Goal: Information Seeking & Learning: Learn about a topic

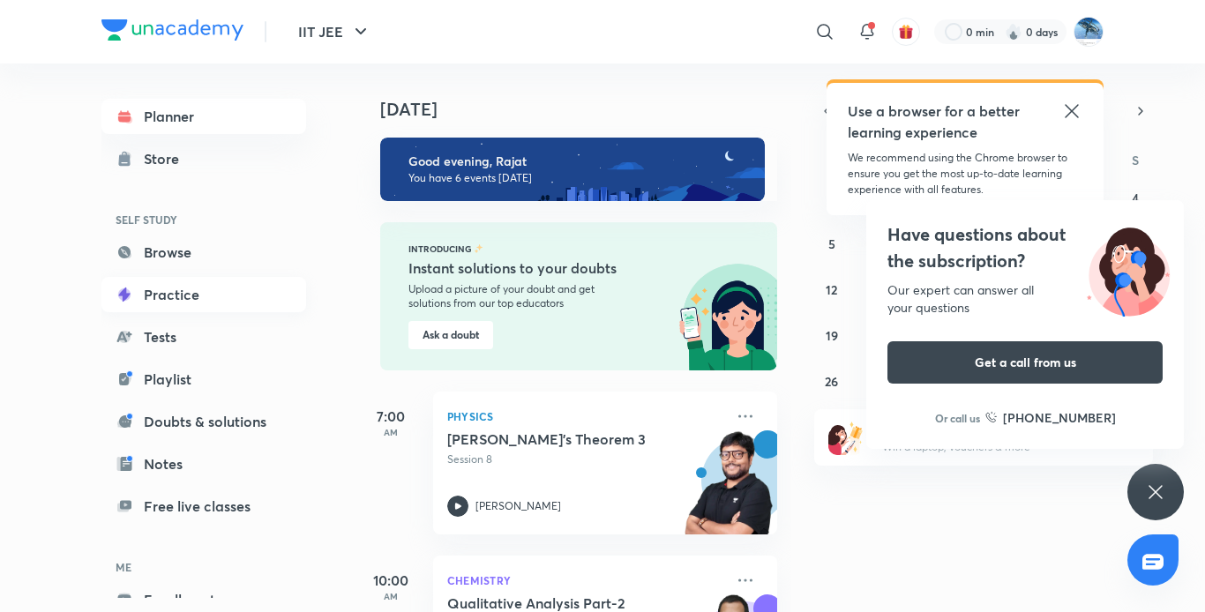
click at [211, 288] on link "Practice" at bounding box center [203, 294] width 205 height 35
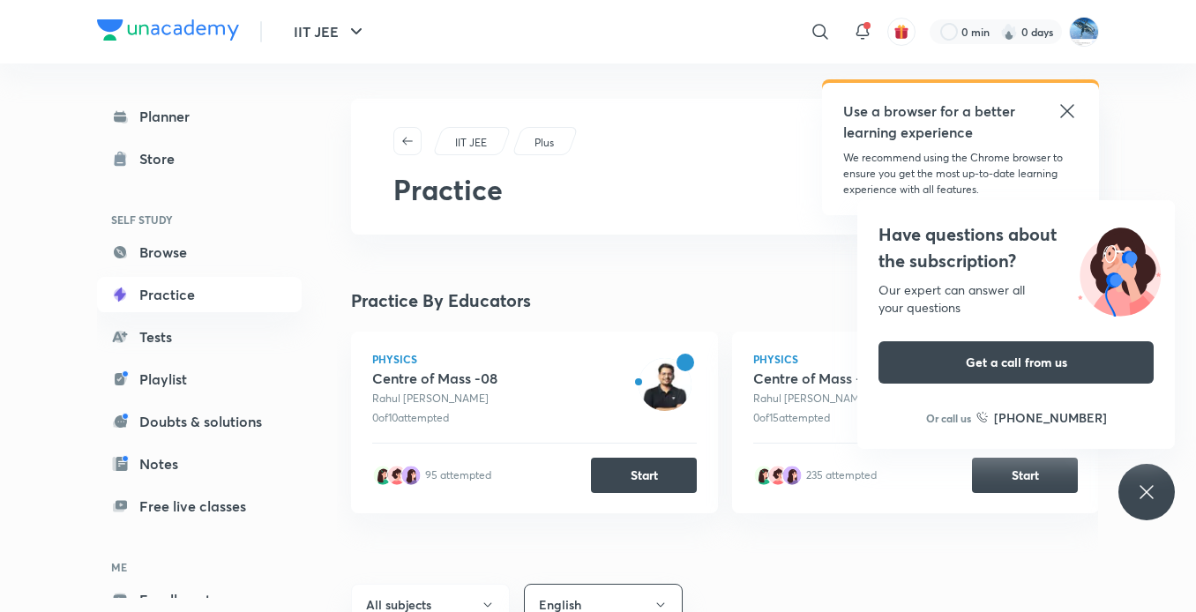
click at [487, 147] on p "IIT JEE" at bounding box center [471, 143] width 32 height 16
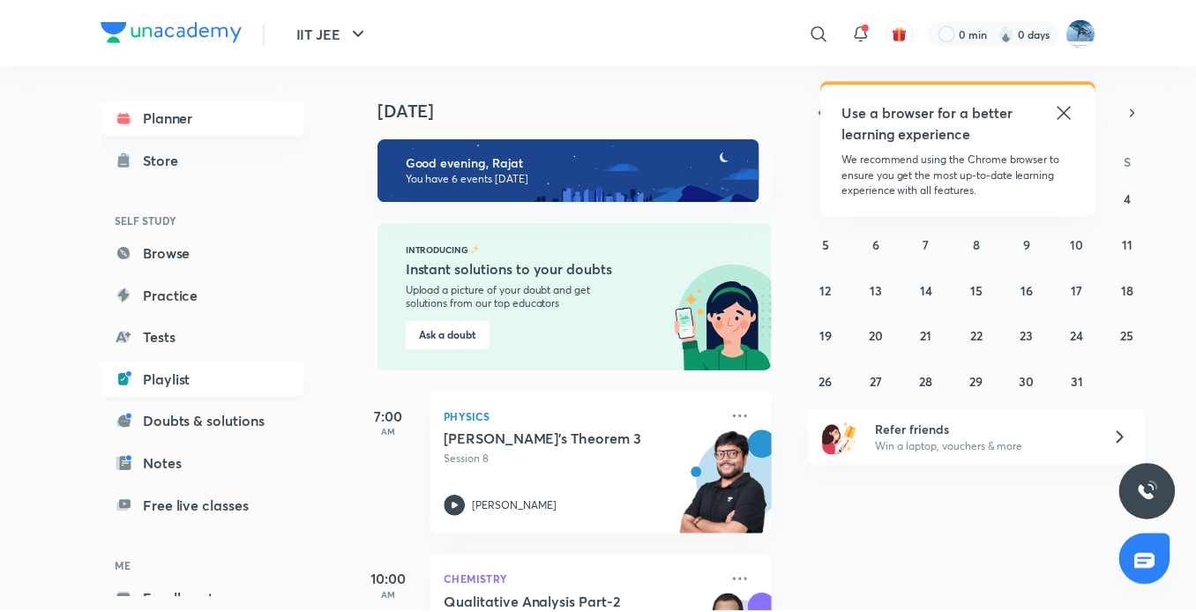
scroll to position [97, 0]
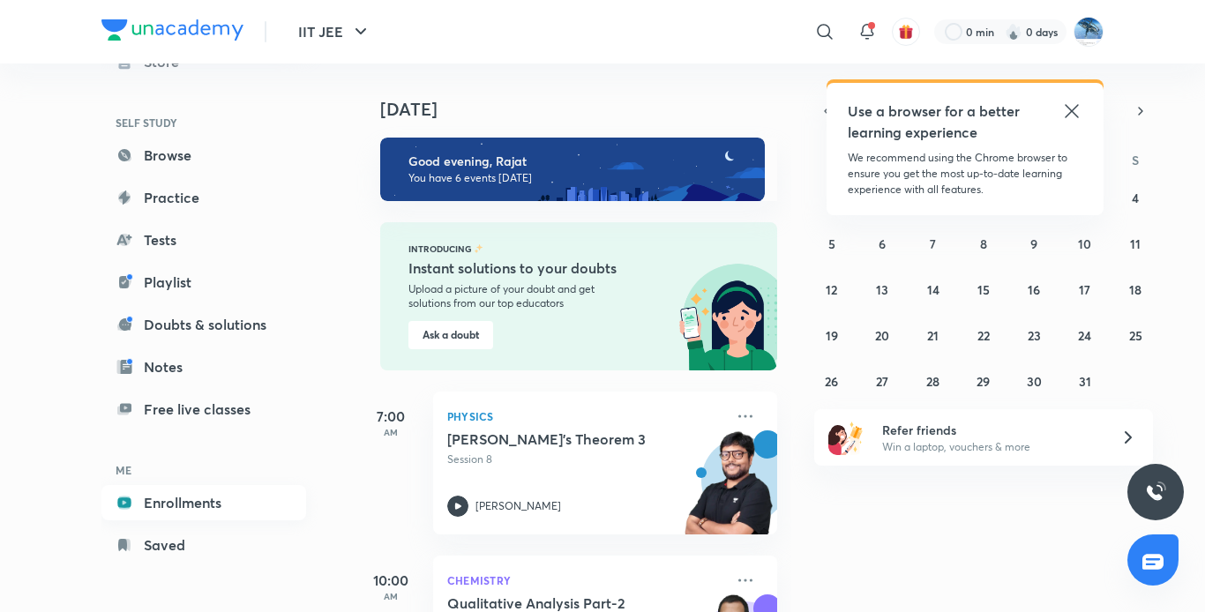
click at [227, 501] on link "Enrollments" at bounding box center [203, 502] width 205 height 35
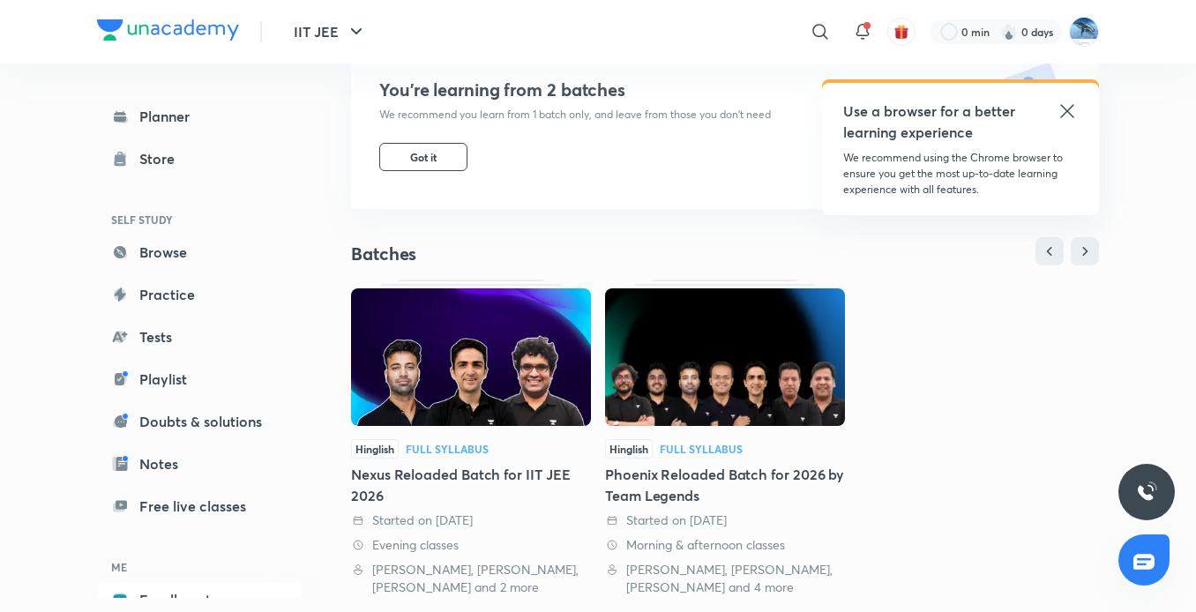
scroll to position [194, 0]
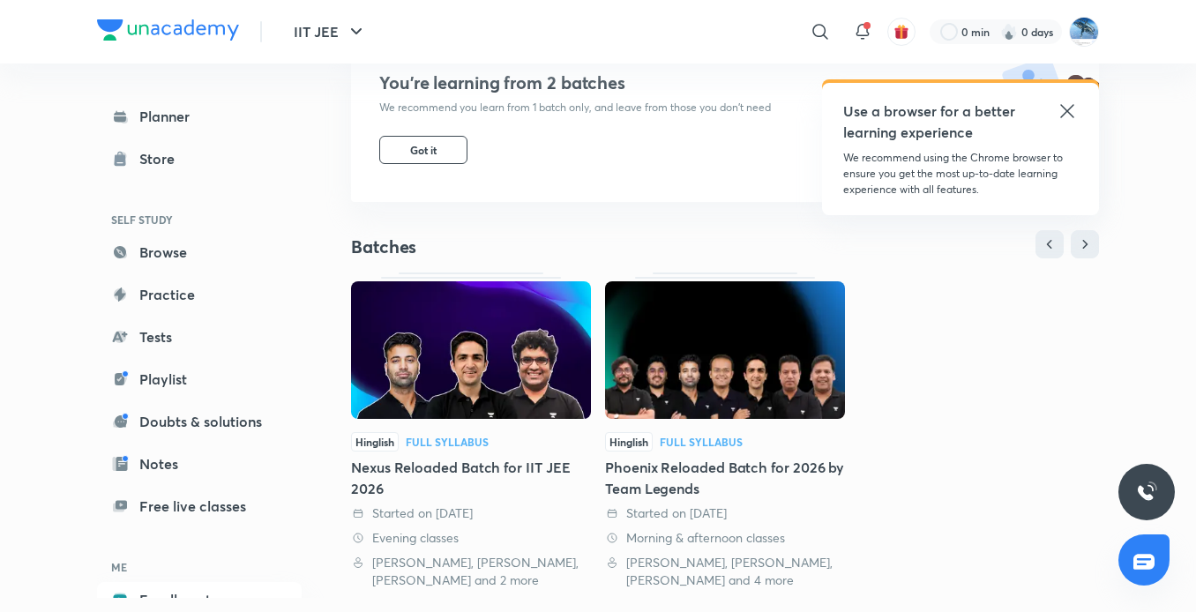
click at [516, 438] on div "Hinglish Full Syllabus" at bounding box center [471, 441] width 240 height 19
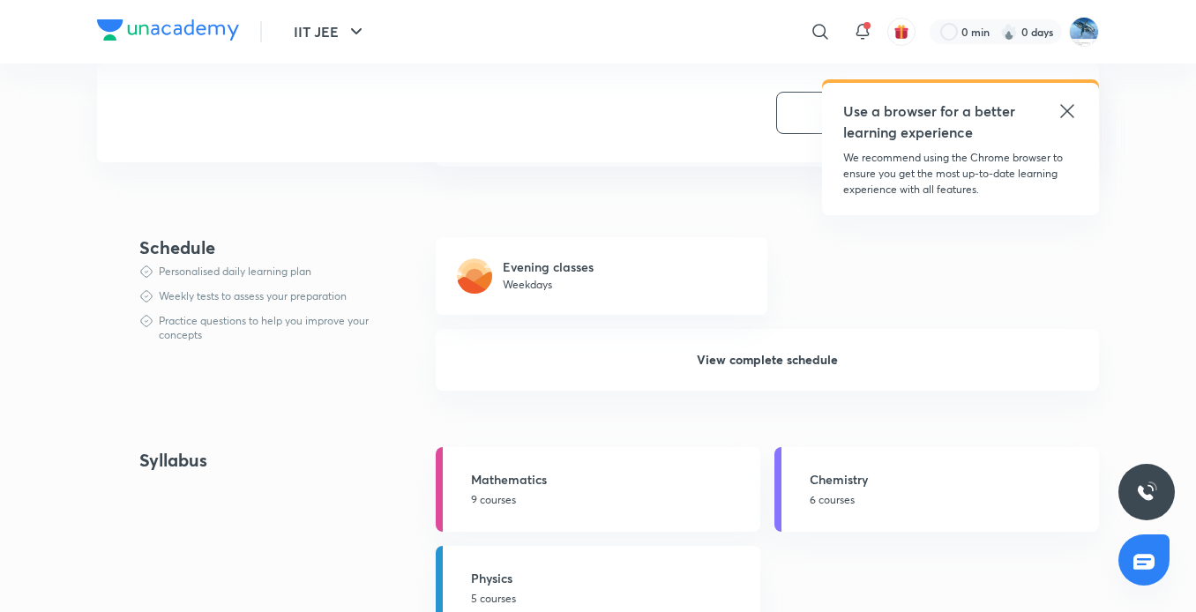
scroll to position [1170, 0]
click at [889, 495] on p "6 courses" at bounding box center [949, 498] width 279 height 16
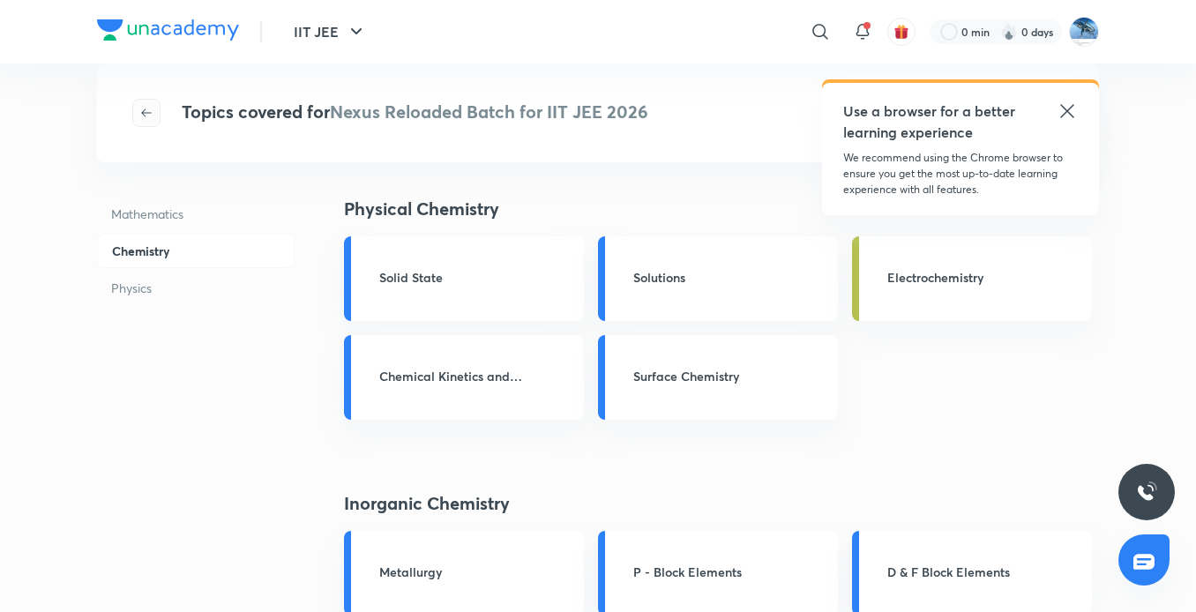
click at [145, 114] on icon "button" at bounding box center [146, 113] width 14 height 14
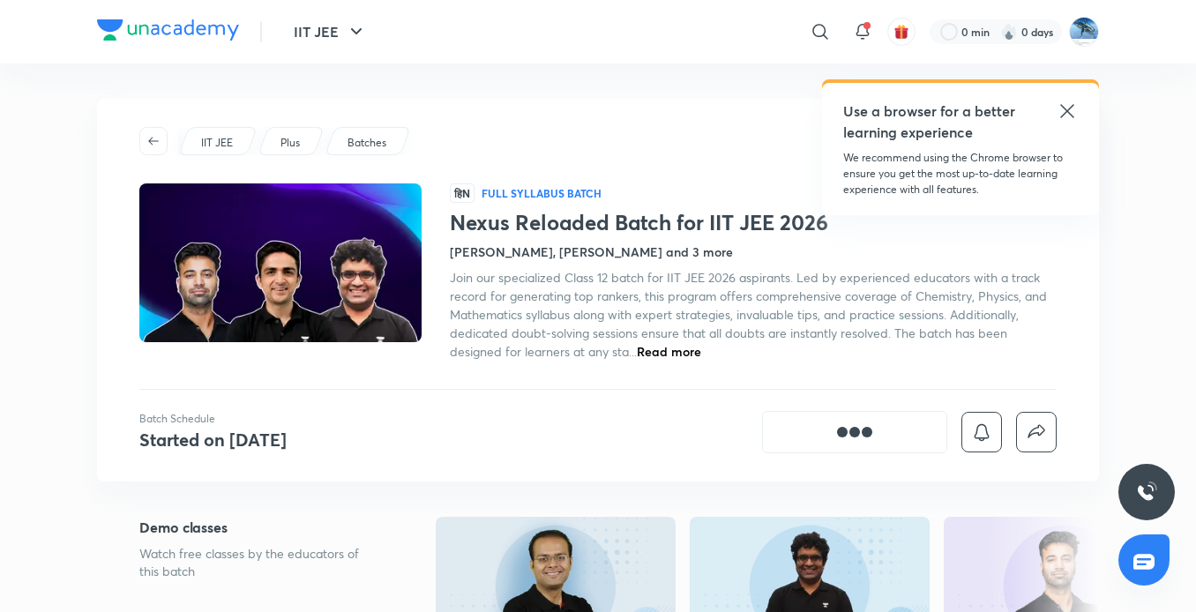
click at [145, 116] on div "IIT JEE Plus Batches हिN Full Syllabus Batch Nexus Reloaded Batch for IIT JEE 2…" at bounding box center [598, 290] width 1002 height 383
click at [150, 129] on button "button" at bounding box center [153, 141] width 28 height 28
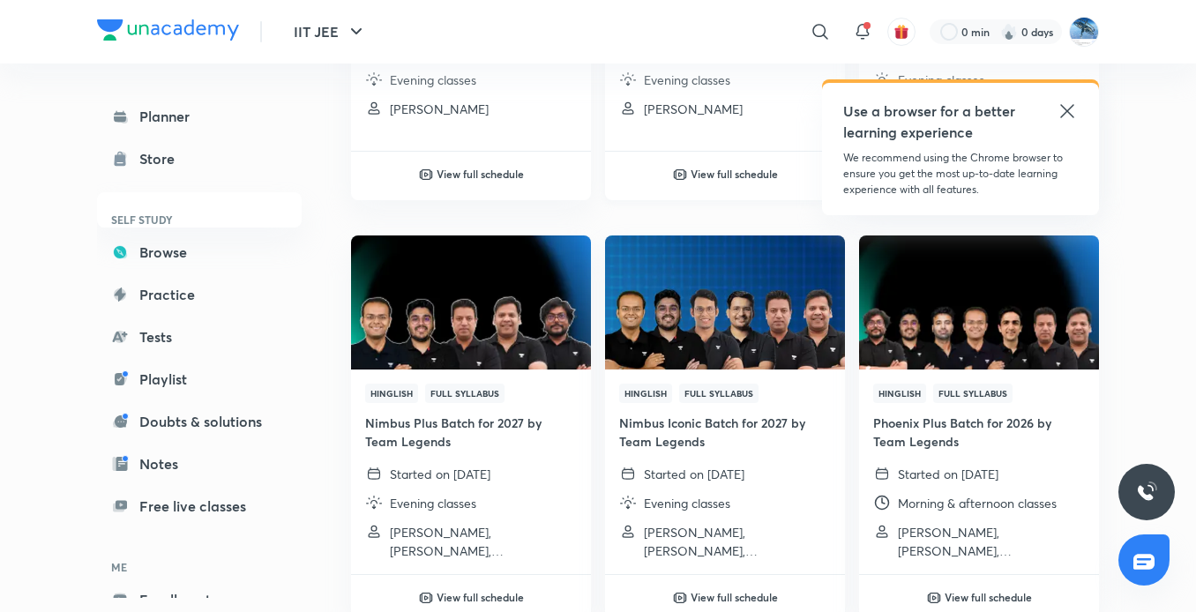
scroll to position [450, 0]
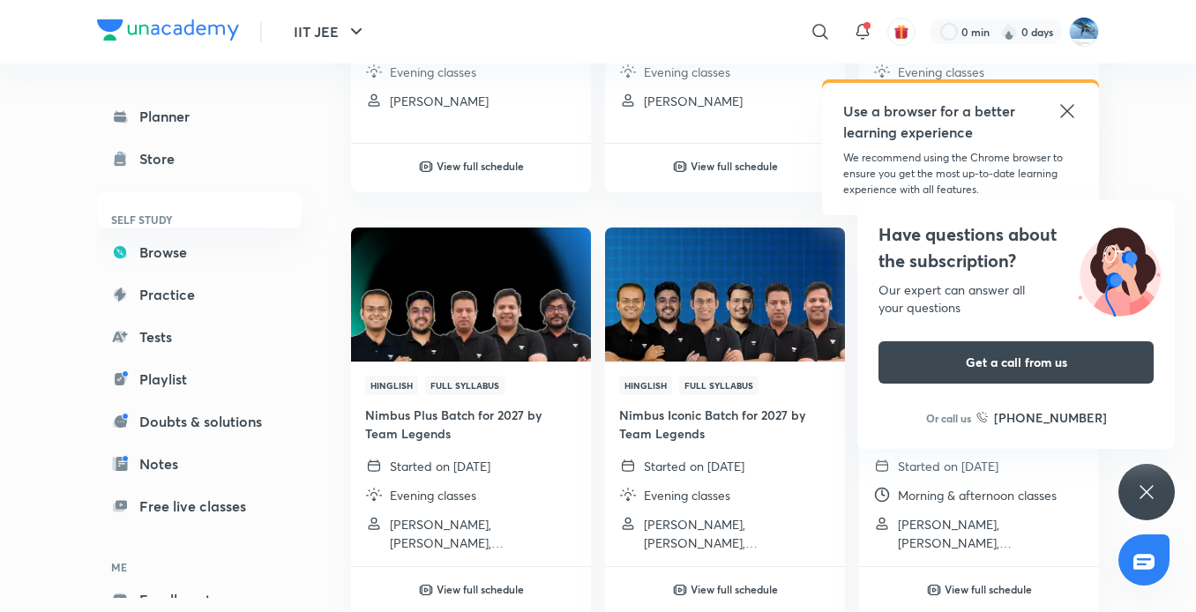
click at [1064, 113] on icon at bounding box center [1067, 111] width 21 height 21
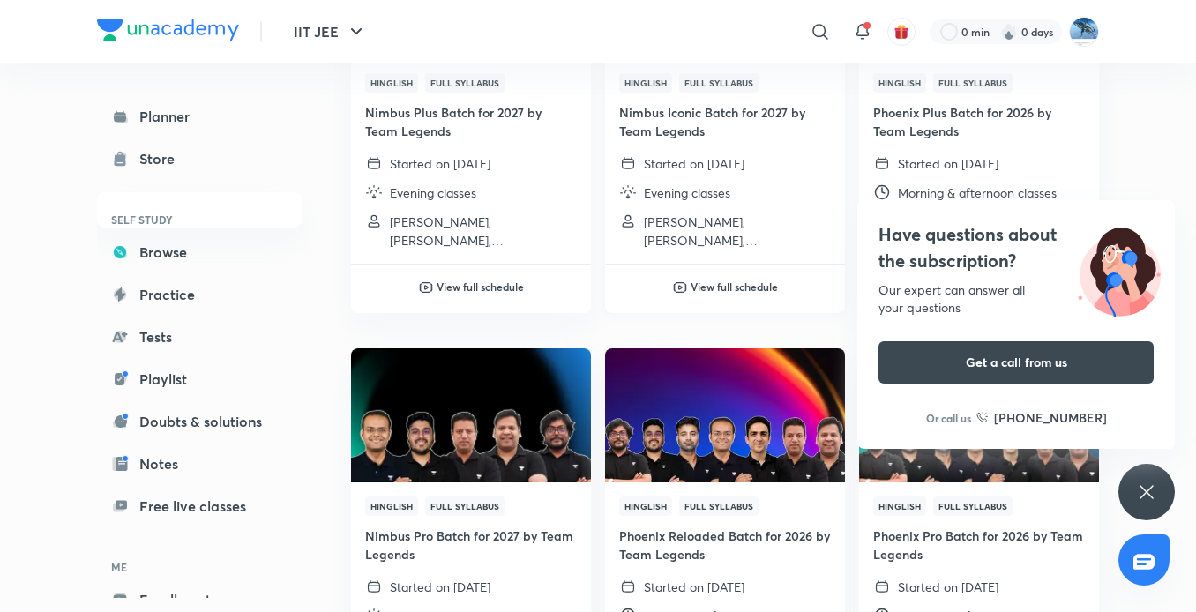
scroll to position [776, 0]
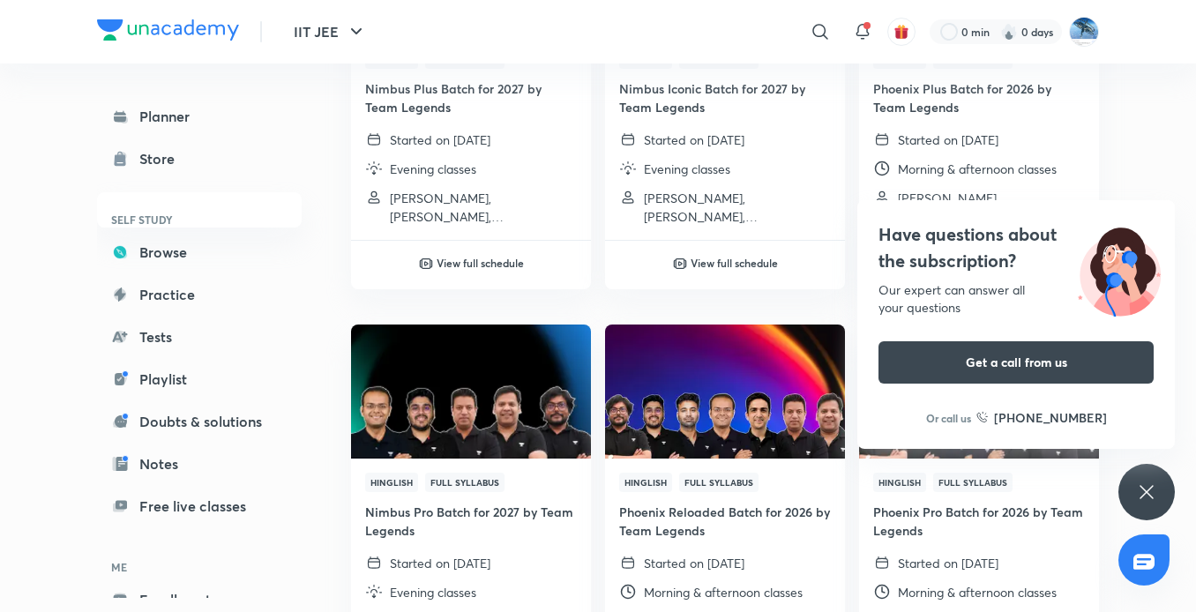
click at [1149, 489] on icon at bounding box center [1146, 492] width 21 height 21
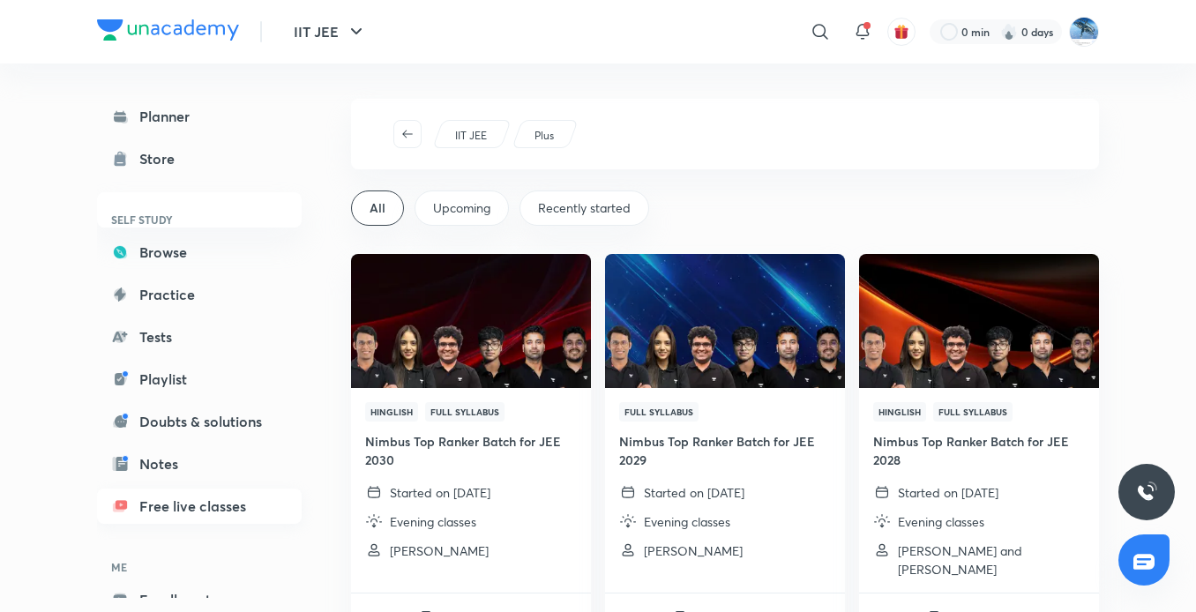
scroll to position [97, 0]
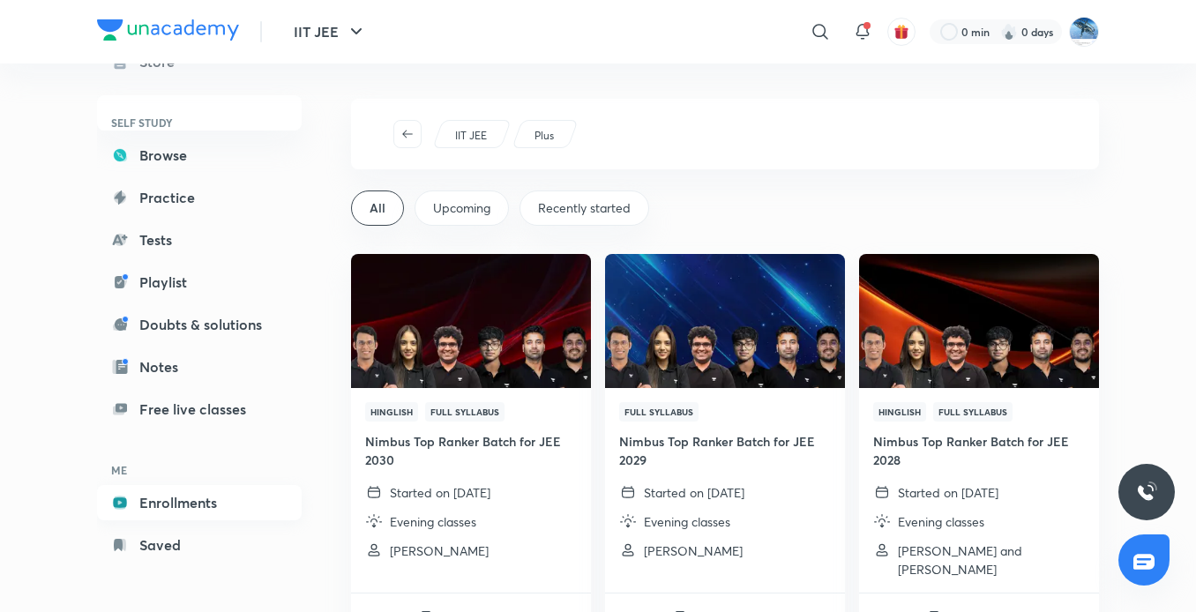
click at [225, 514] on link "Enrollments" at bounding box center [199, 502] width 205 height 35
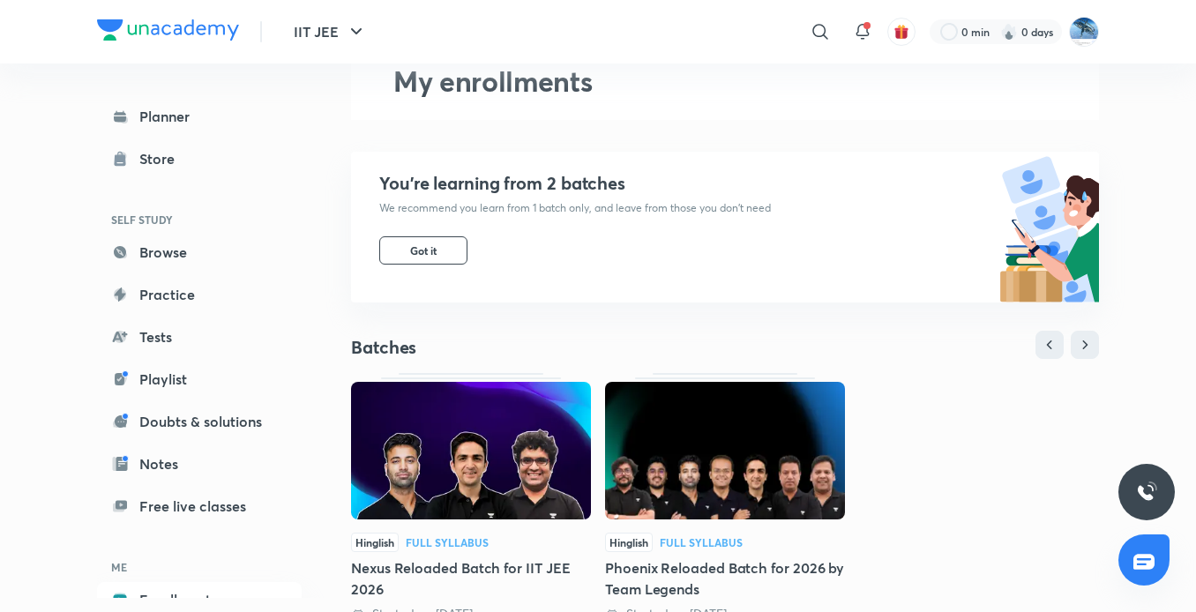
scroll to position [153, 0]
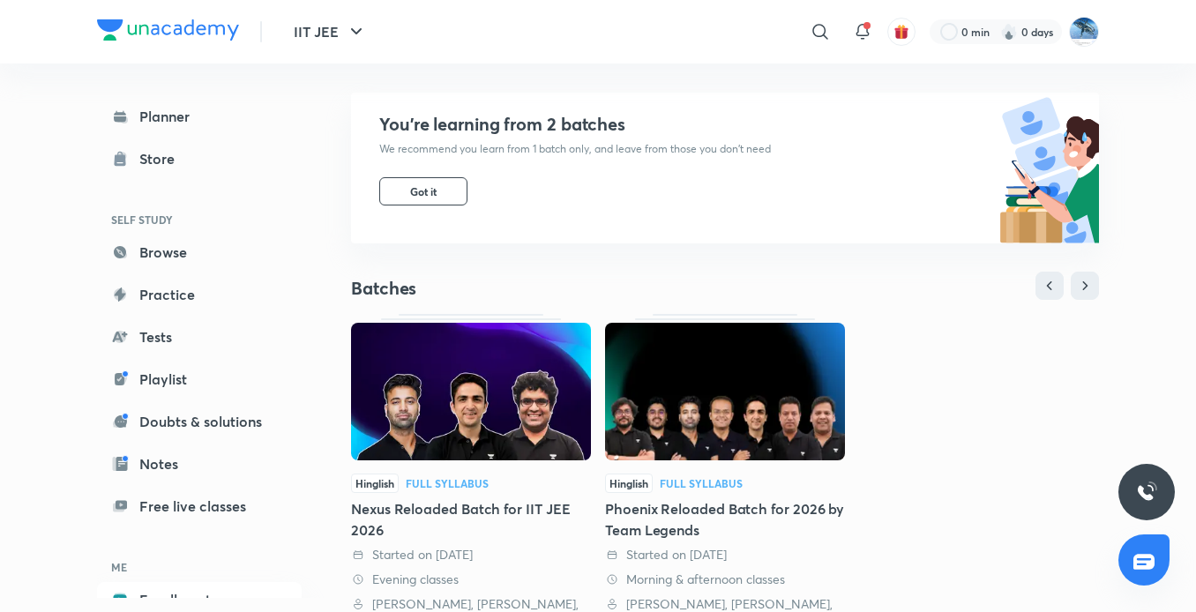
click at [827, 380] on img at bounding box center [725, 392] width 240 height 138
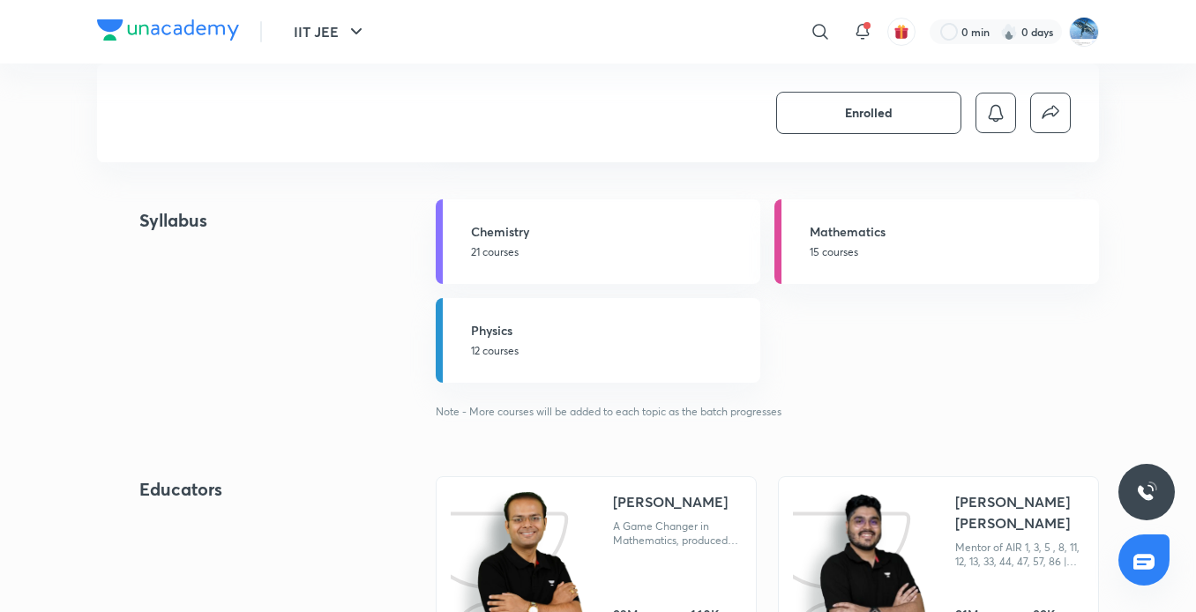
scroll to position [1591, 0]
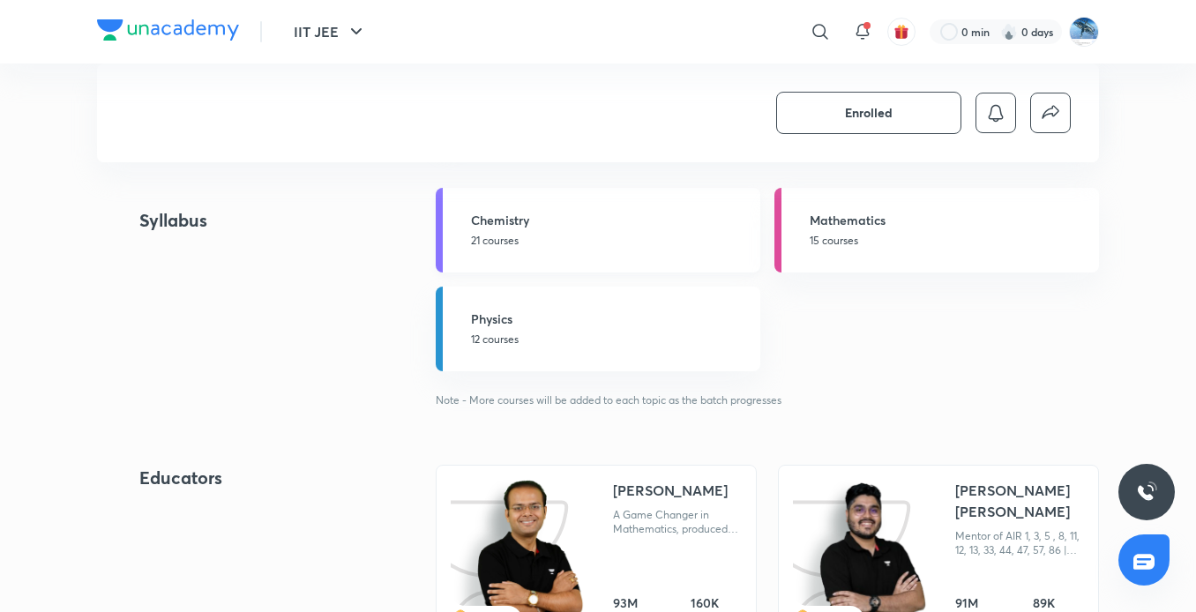
click at [593, 249] on p "21 courses" at bounding box center [610, 241] width 279 height 16
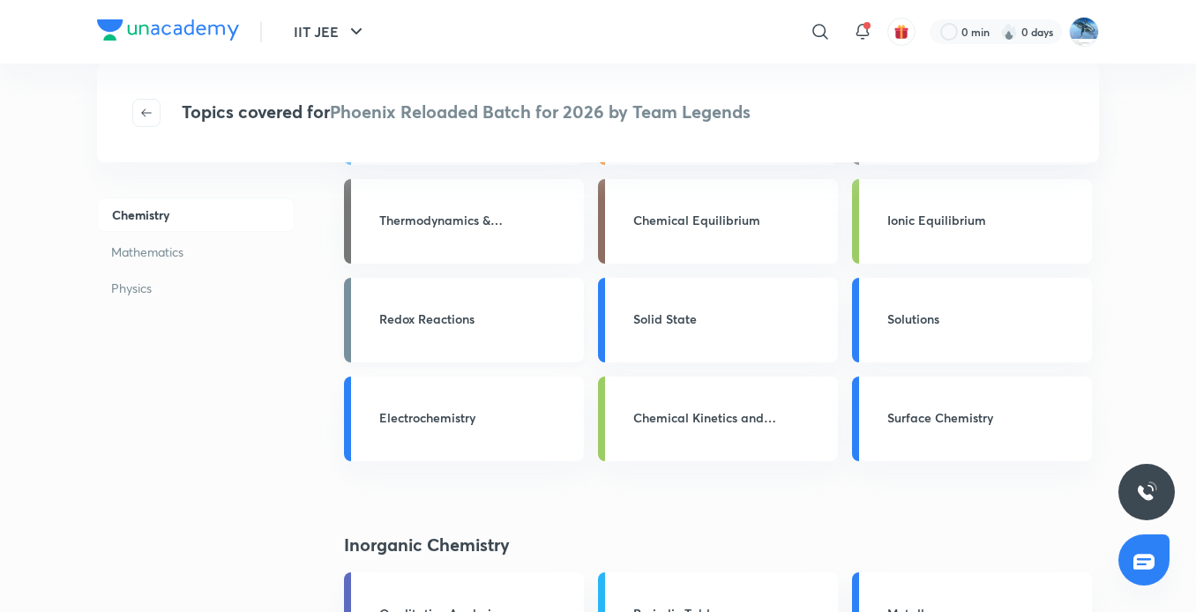
scroll to position [174, 0]
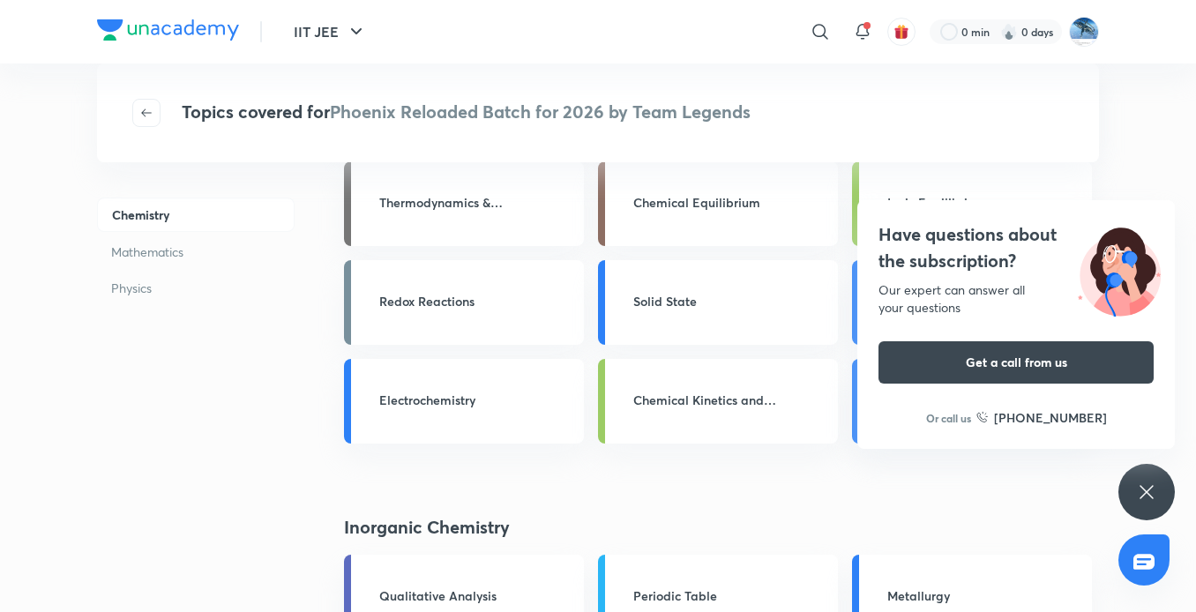
click at [1157, 490] on icon at bounding box center [1146, 492] width 21 height 21
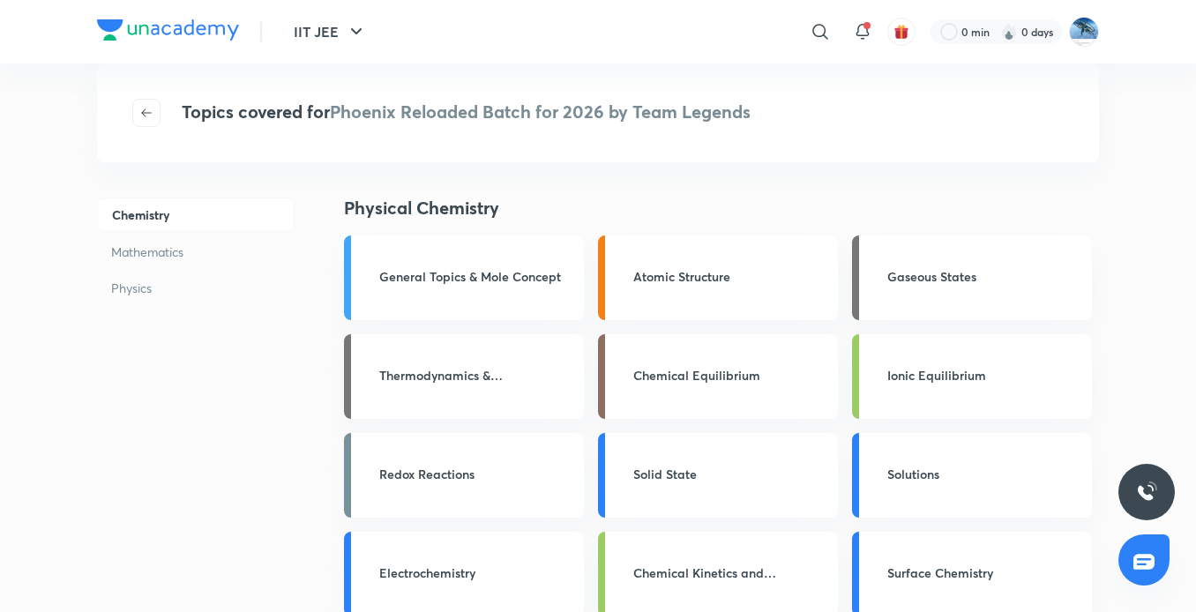
scroll to position [0, 0]
